Goal: Task Accomplishment & Management: Use online tool/utility

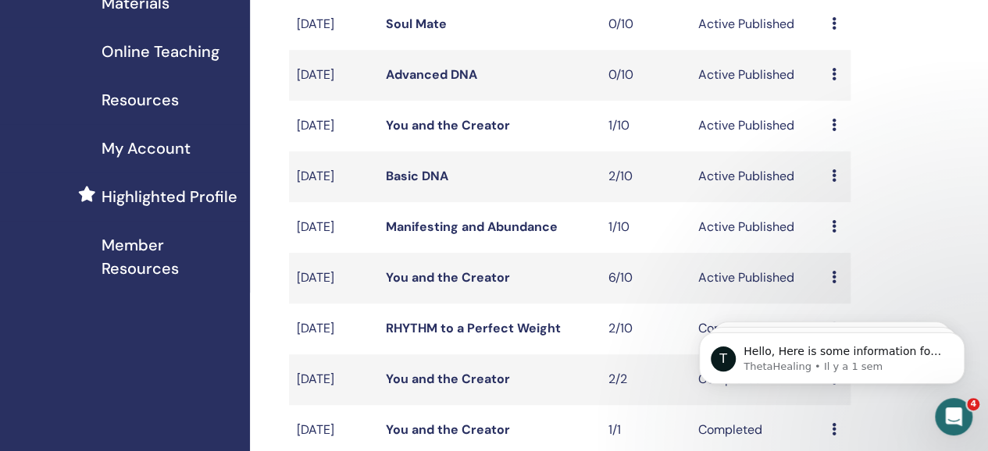
scroll to position [350, 0]
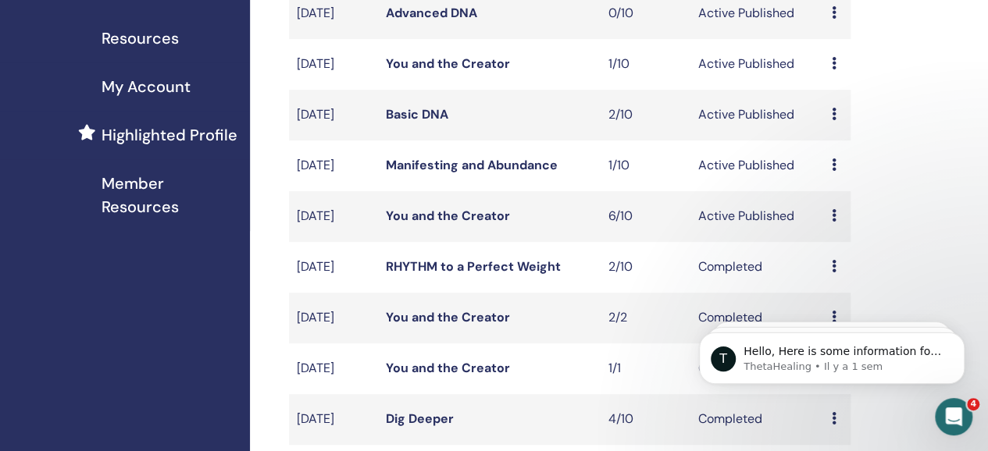
click at [469, 224] on link "You and the Creator" at bounding box center [448, 216] width 124 height 16
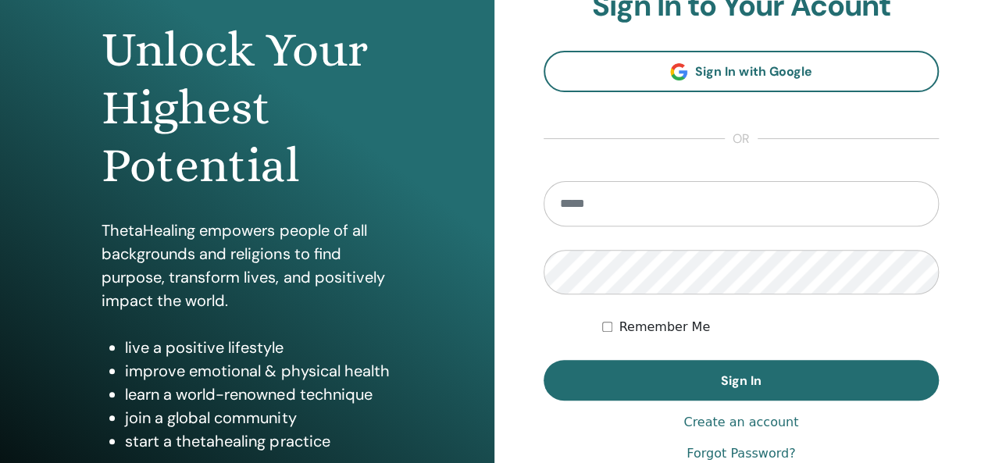
scroll to position [155, 0]
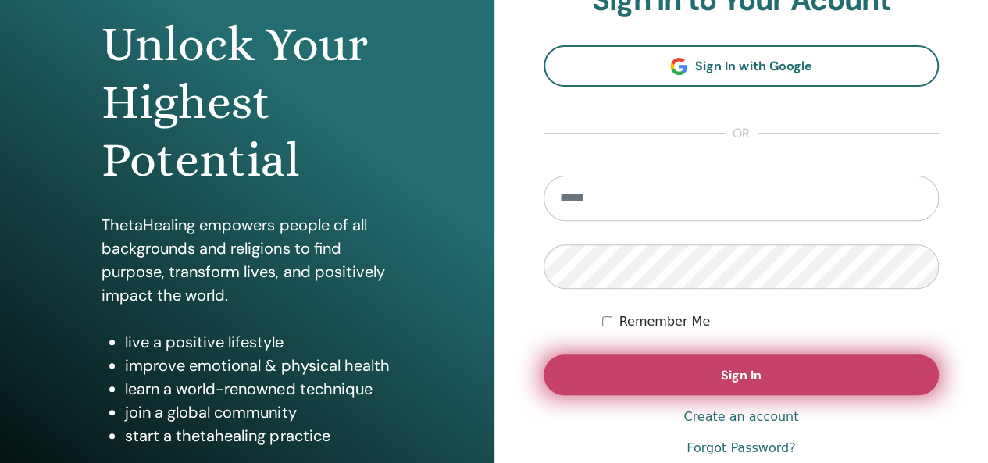
type input "**********"
click at [685, 369] on button "Sign In" at bounding box center [741, 374] width 396 height 41
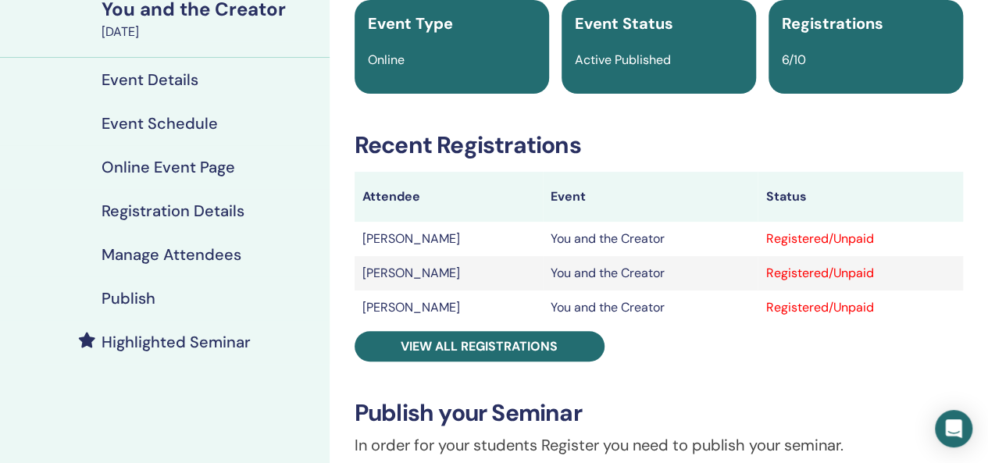
scroll to position [139, 0]
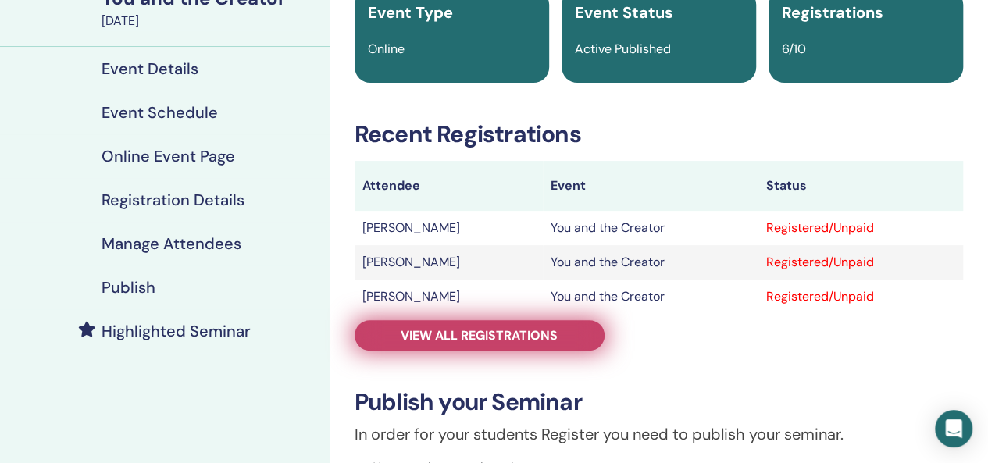
click at [540, 336] on span "View all registrations" at bounding box center [478, 335] width 157 height 16
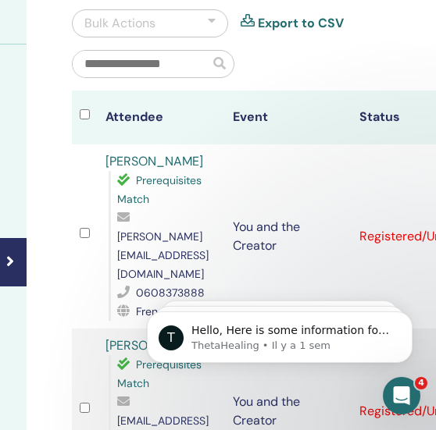
scroll to position [264, 297]
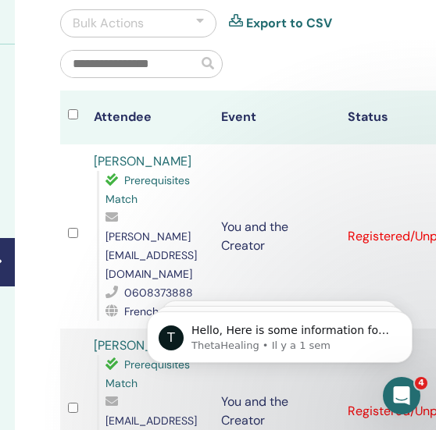
click at [202, 14] on div at bounding box center [200, 23] width 8 height 19
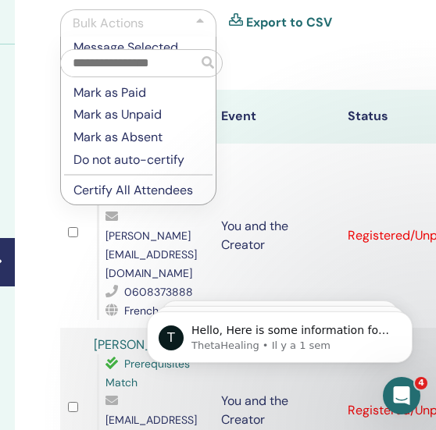
click at [110, 187] on p "Certify All Attendees" at bounding box center [138, 190] width 130 height 17
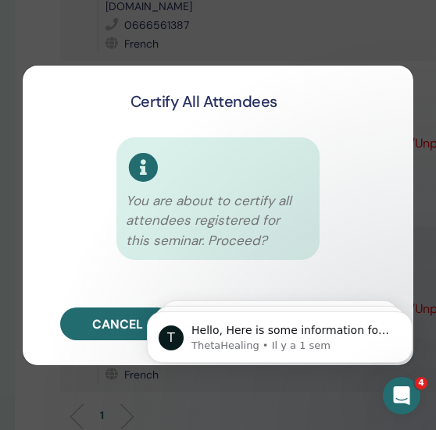
scroll to position [1055, 297]
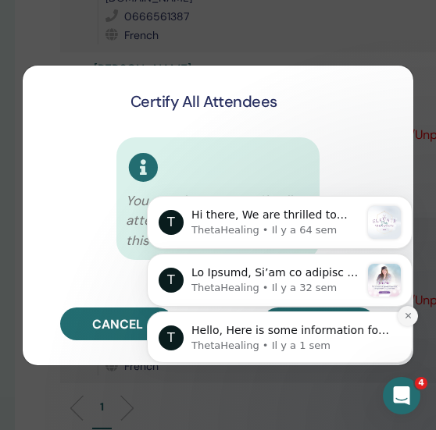
click at [408, 316] on icon "Dismiss notification" at bounding box center [406, 315] width 5 height 5
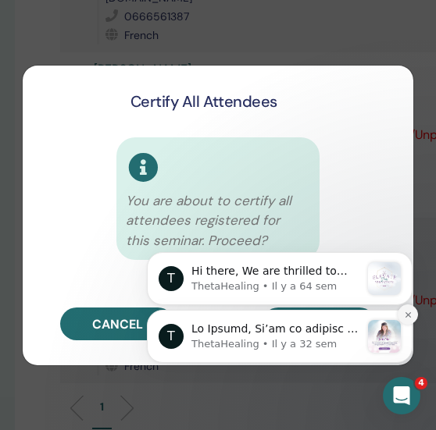
drag, startPoint x: 408, startPoint y: 368, endPoint x: 408, endPoint y: 316, distance: 51.5
click at [408, 316] on icon "Dismiss notification" at bounding box center [408, 315] width 9 height 9
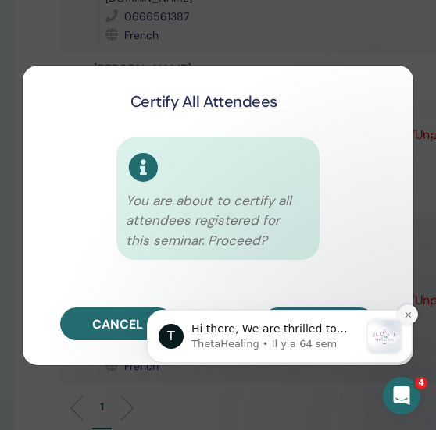
drag, startPoint x: 408, startPoint y: 375, endPoint x: 408, endPoint y: 316, distance: 58.6
click at [408, 316] on icon "Dismiss notification" at bounding box center [408, 315] width 9 height 9
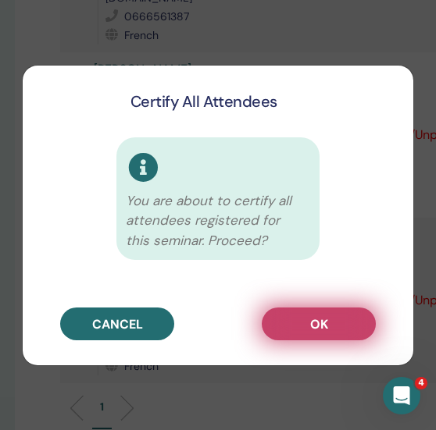
click at [329, 329] on button "OK" at bounding box center [319, 324] width 114 height 33
